Goal: Task Accomplishment & Management: Use online tool/utility

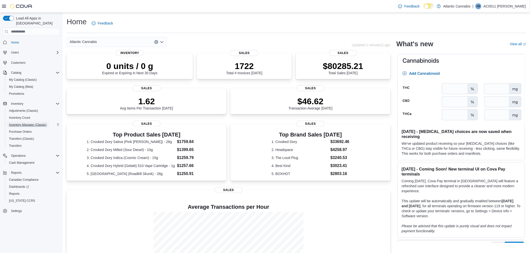
click at [29, 123] on span "Inventory Manager (Classic)" at bounding box center [28, 125] width 38 height 4
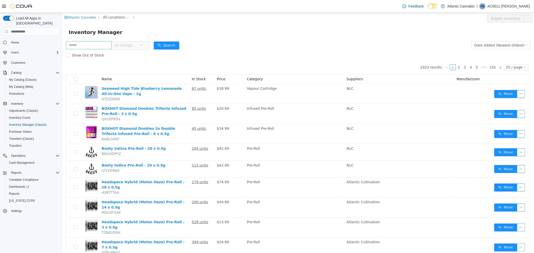
click at [93, 45] on input "text" at bounding box center [89, 45] width 46 height 8
type input "**********"
click at [111, 17] on span "All Locations" at bounding box center [114, 17] width 22 height 6
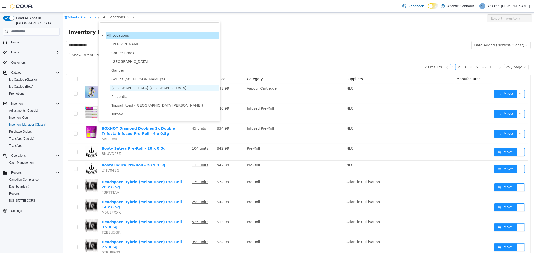
click at [129, 88] on span "[GEOGRAPHIC_DATA]-[GEOGRAPHIC_DATA]" at bounding box center [148, 88] width 75 height 4
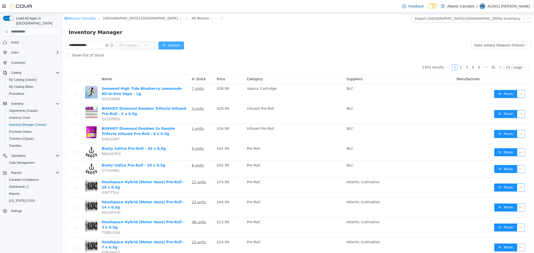
click at [181, 44] on button "Search" at bounding box center [171, 45] width 26 height 8
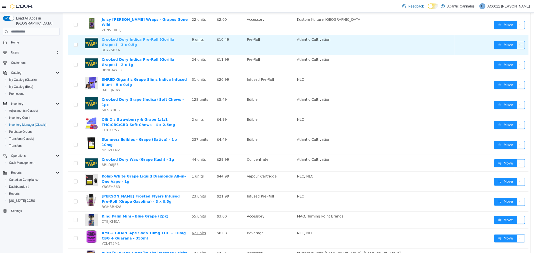
scroll to position [139, 0]
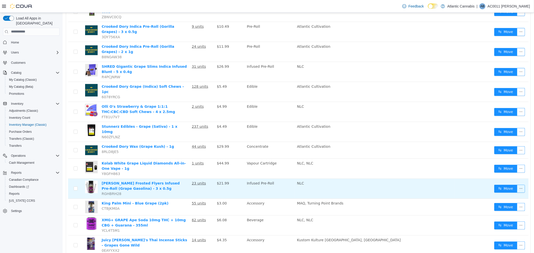
click at [517, 185] on button "button" at bounding box center [521, 189] width 8 height 8
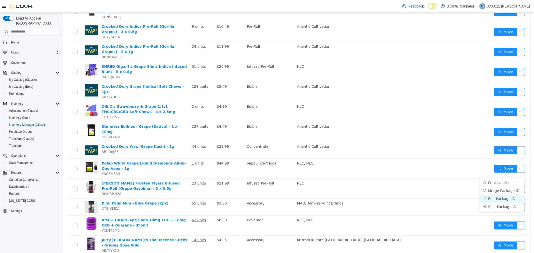
click at [497, 198] on li "Edit Package ID" at bounding box center [502, 199] width 44 height 8
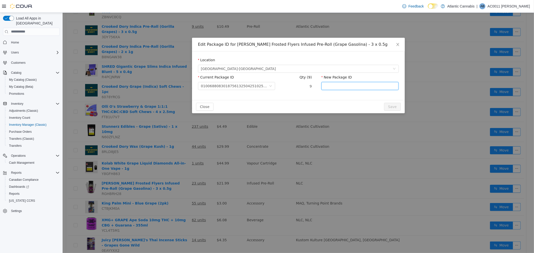
click at [357, 84] on input "New Package ID" at bounding box center [359, 86] width 77 height 8
type input "**********"
click at [384, 103] on button "Save" at bounding box center [392, 107] width 17 height 8
